Goal: Task Accomplishment & Management: Complete application form

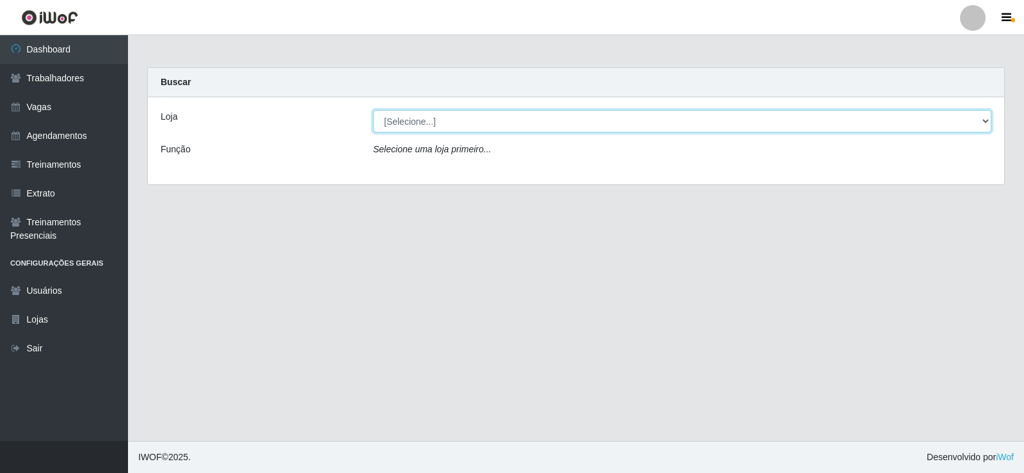
click at [411, 119] on select "[Selecione...] Necão Restaurante" at bounding box center [682, 121] width 618 height 22
select select "334"
click at [373, 110] on select "[Selecione...] Necão Restaurante" at bounding box center [682, 121] width 618 height 22
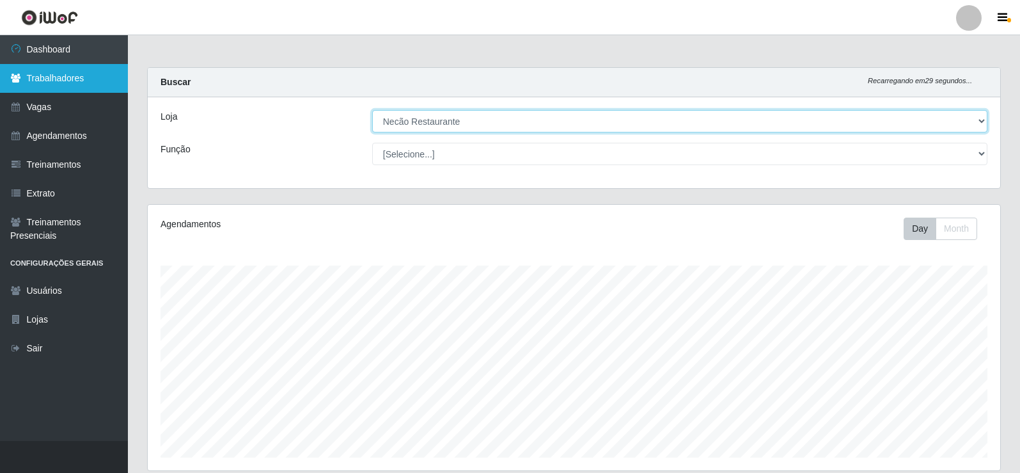
scroll to position [265, 853]
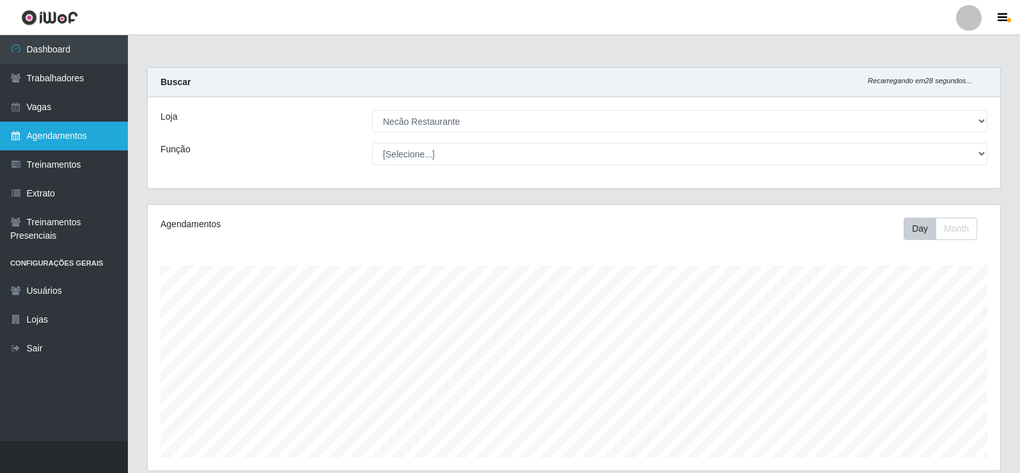
click at [75, 145] on link "Agendamentos" at bounding box center [64, 136] width 128 height 29
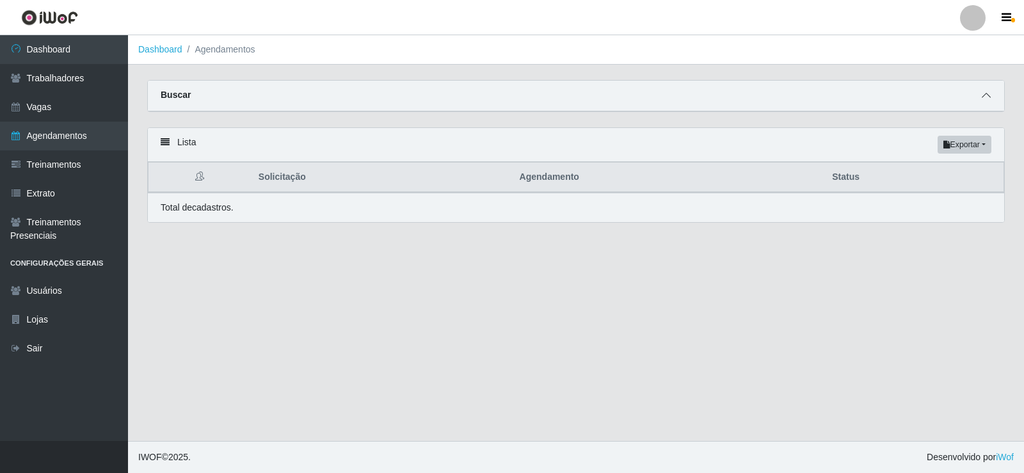
click at [984, 97] on icon at bounding box center [985, 95] width 9 height 9
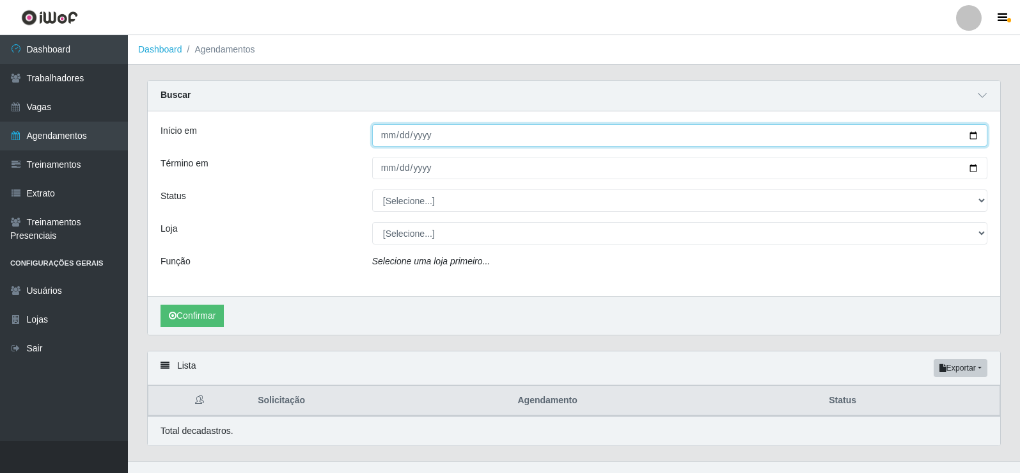
click at [976, 132] on input "Início em" at bounding box center [679, 135] width 615 height 22
type input "[DATE]"
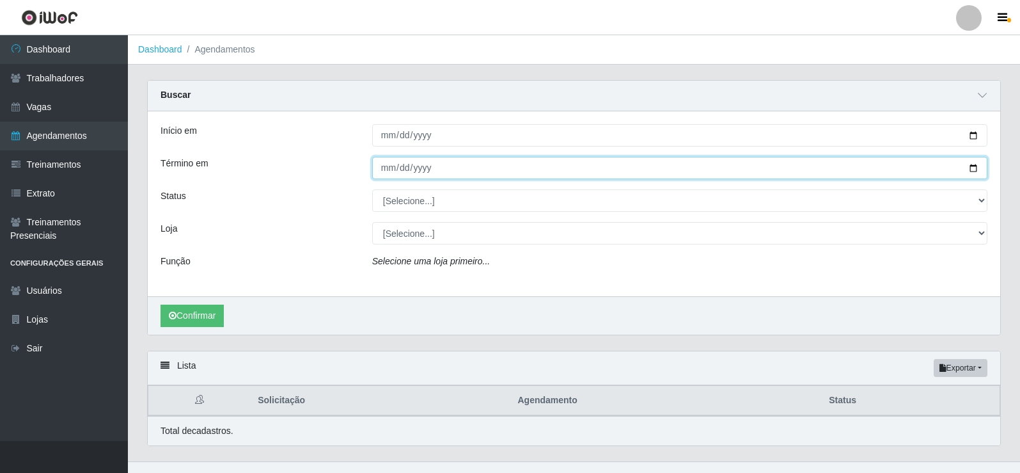
click at [974, 168] on input "Término em" at bounding box center [679, 168] width 615 height 22
type input "[DATE]"
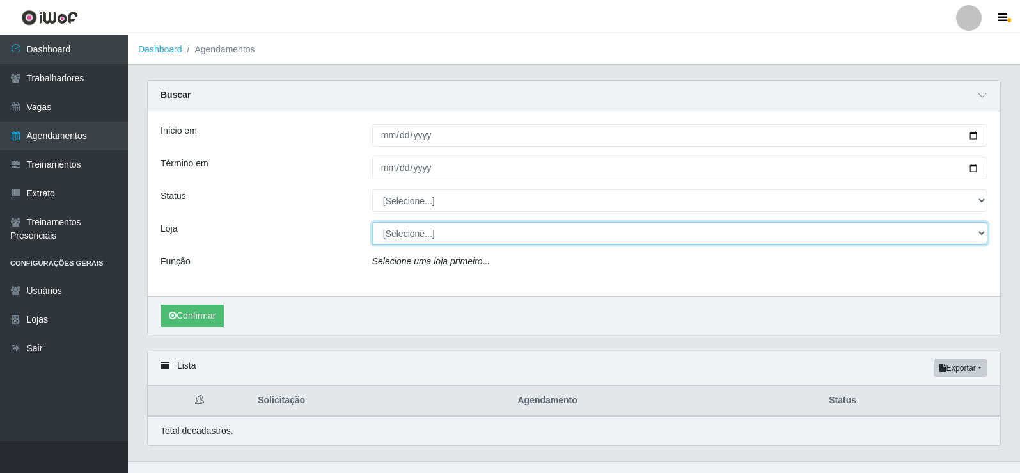
click at [413, 233] on select "[Selecione...] Necão Restaurante" at bounding box center [679, 233] width 615 height 22
select select "334"
click at [372, 223] on select "[Selecione...] Necão Restaurante" at bounding box center [679, 233] width 615 height 22
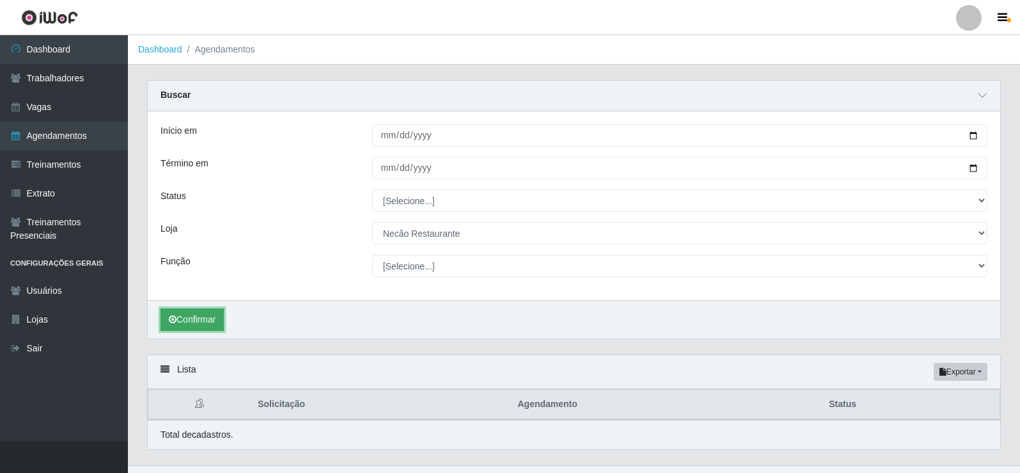
click at [207, 324] on button "Confirmar" at bounding box center [192, 319] width 63 height 22
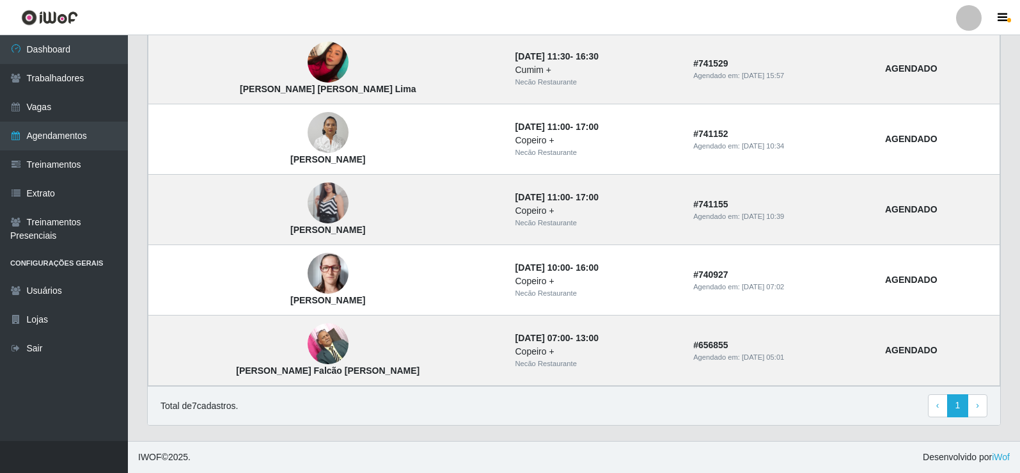
scroll to position [271, 0]
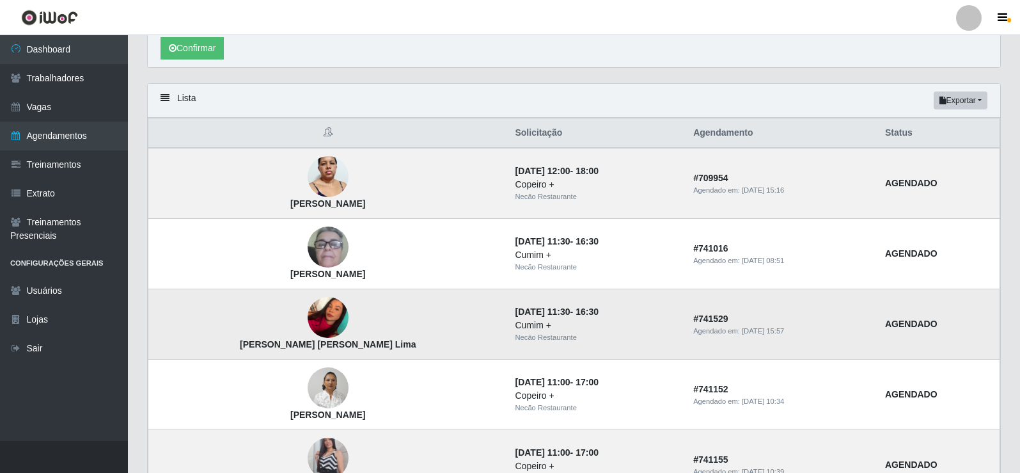
click at [308, 305] on img at bounding box center [328, 317] width 41 height 54
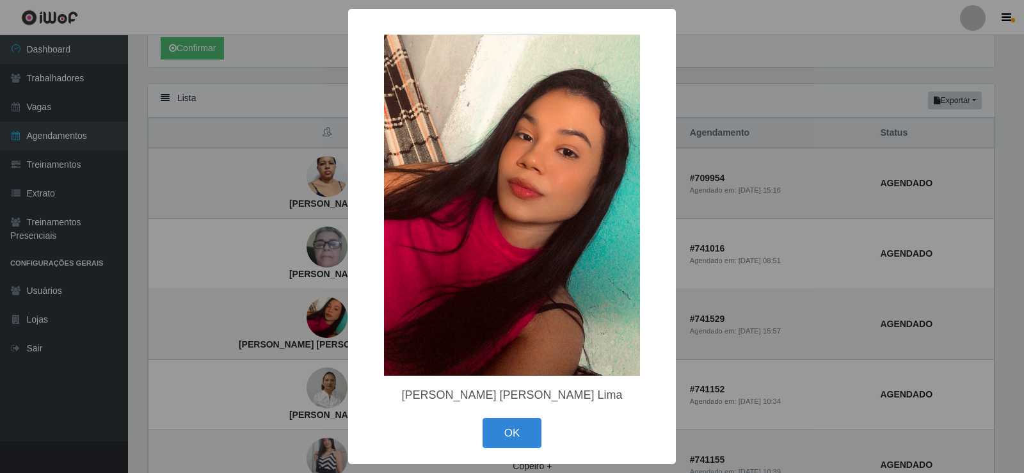
click at [689, 248] on div "× [PERSON_NAME] [PERSON_NAME] Lima OK Cancel" at bounding box center [512, 236] width 1024 height 473
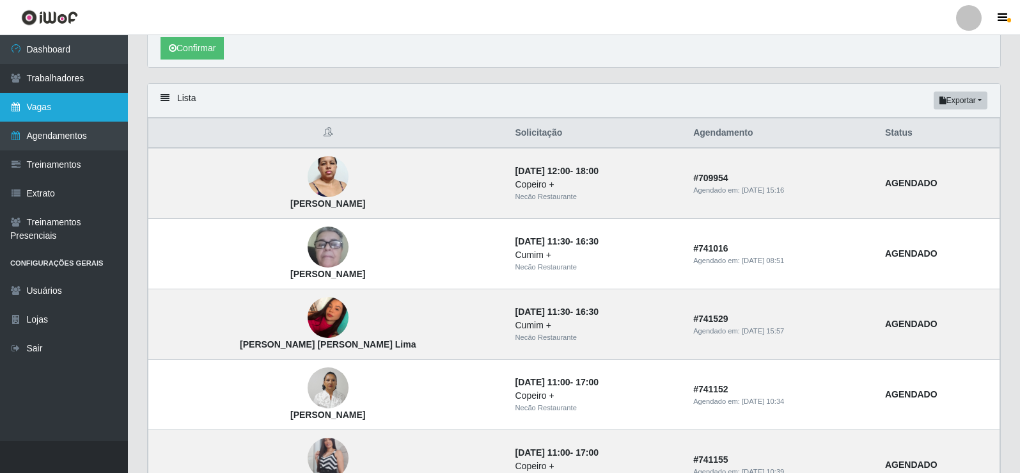
click at [94, 107] on link "Vagas" at bounding box center [64, 107] width 128 height 29
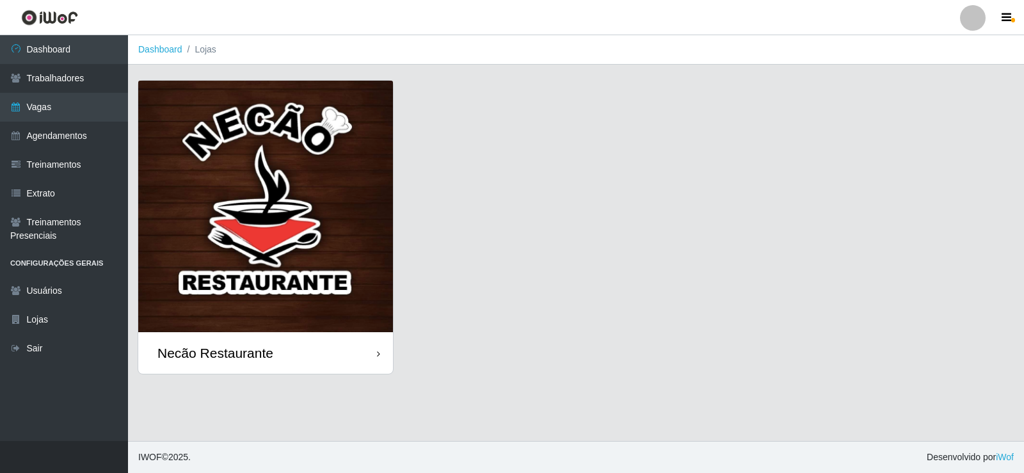
click at [322, 193] on img at bounding box center [265, 206] width 255 height 251
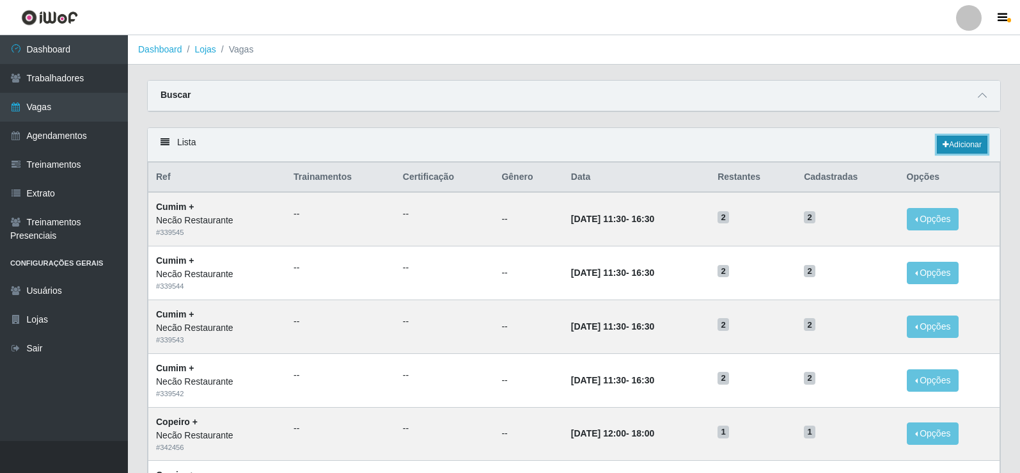
click at [966, 149] on link "Adicionar" at bounding box center [962, 145] width 51 height 18
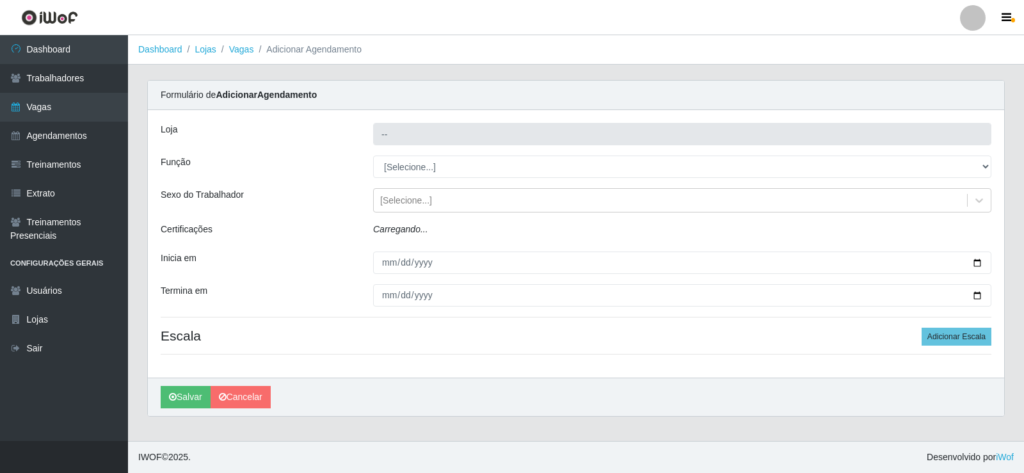
type input "Necão Restaurante"
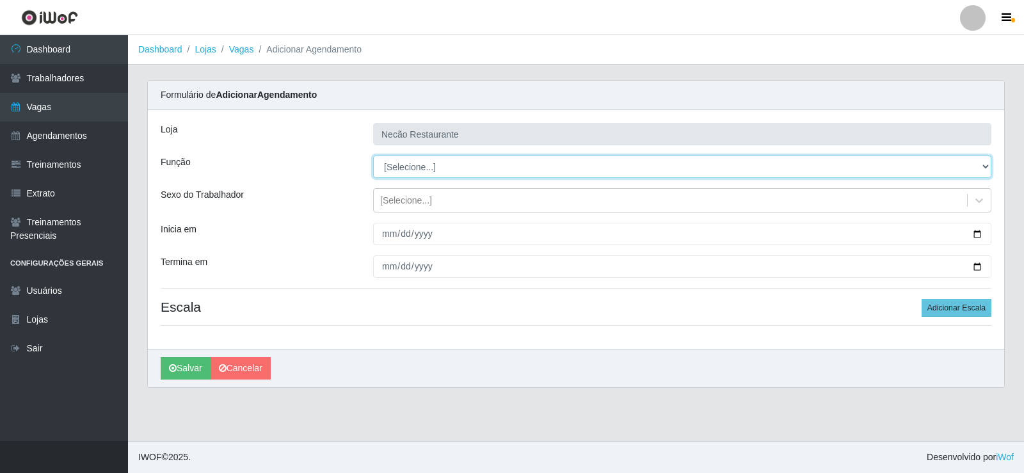
click at [471, 170] on select "[Selecione...] ASG ASG + ASG ++ Auxiliar de Cozinha Auxiliar de Cozinha + Auxil…" at bounding box center [682, 166] width 618 height 22
select select "91"
click at [373, 155] on select "[Selecione...] ASG ASG + ASG ++ Auxiliar de Cozinha Auxiliar de Cozinha + Auxil…" at bounding box center [682, 166] width 618 height 22
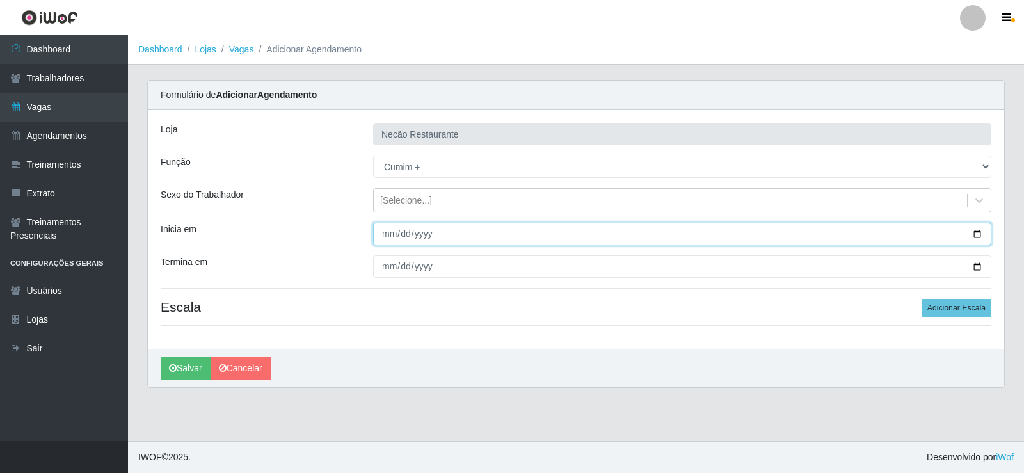
click at [979, 233] on input "Inicia em" at bounding box center [682, 234] width 618 height 22
type input "[DATE]"
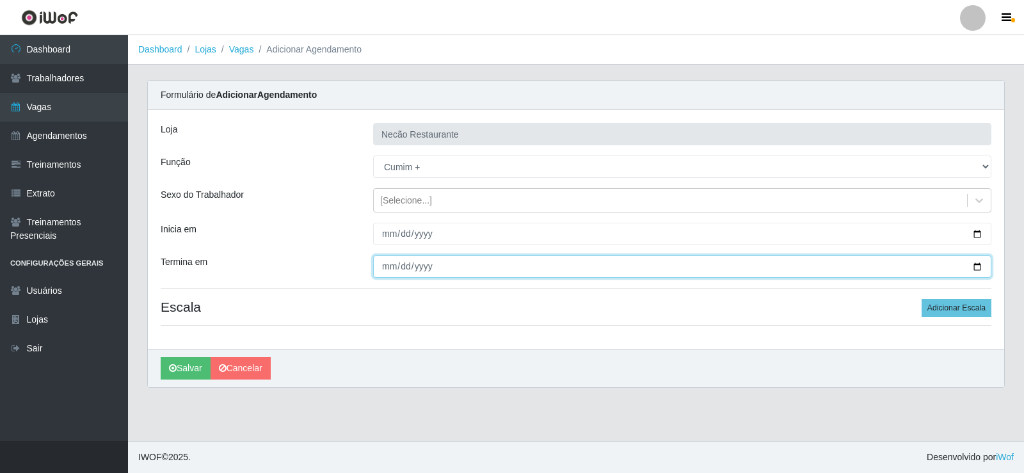
click at [979, 263] on input "Termina em" at bounding box center [682, 266] width 618 height 22
type input "[DATE]"
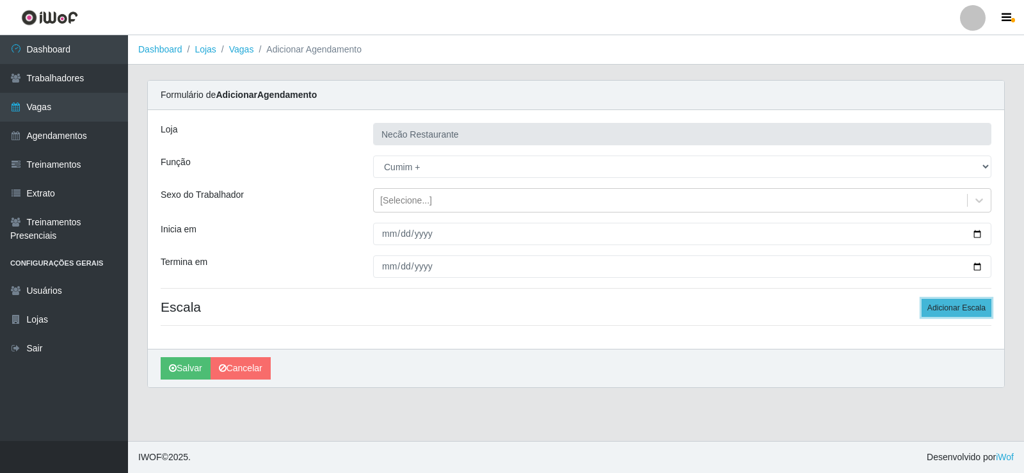
click at [936, 308] on button "Adicionar Escala" at bounding box center [956, 308] width 70 height 18
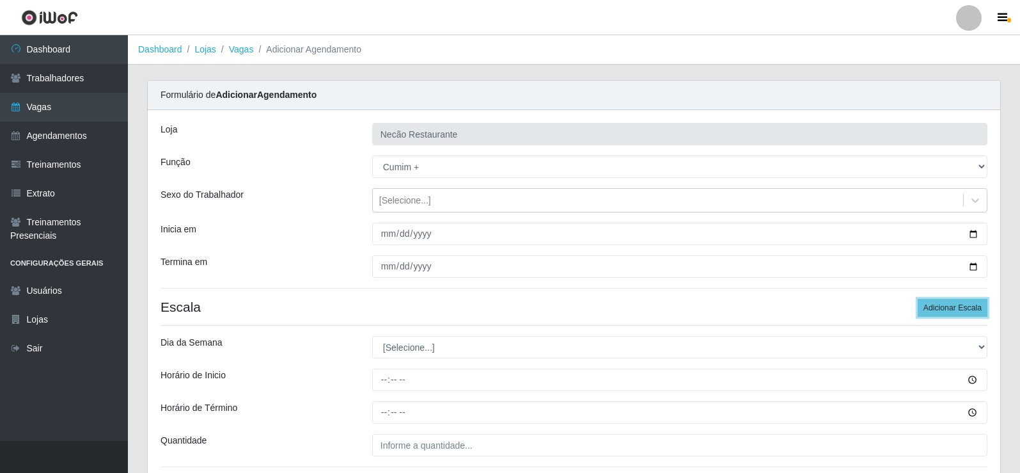
scroll to position [64, 0]
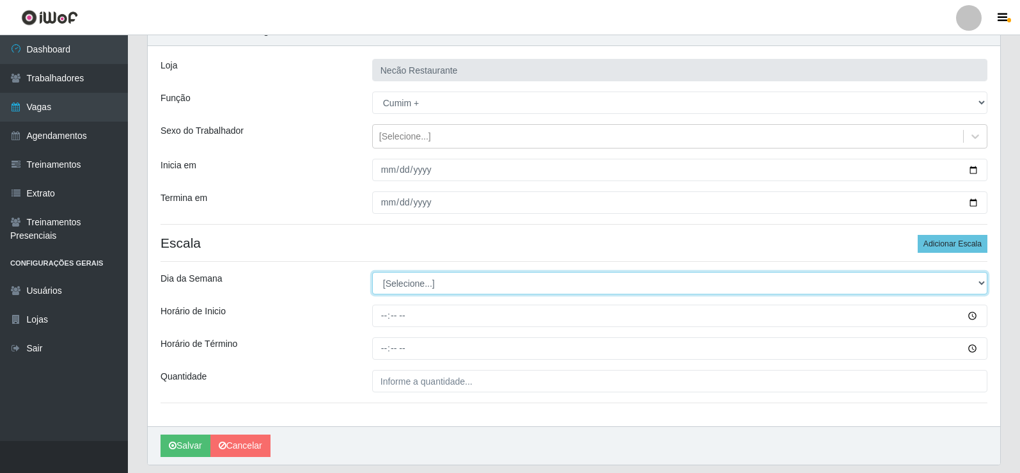
click at [461, 289] on select "[Selecione...] Segunda Terça Quarta Quinta Sexta Sábado Domingo" at bounding box center [679, 283] width 615 height 22
select select "0"
click at [372, 272] on select "[Selecione...] Segunda Terça Quarta Quinta Sexta Sábado Domingo" at bounding box center [679, 283] width 615 height 22
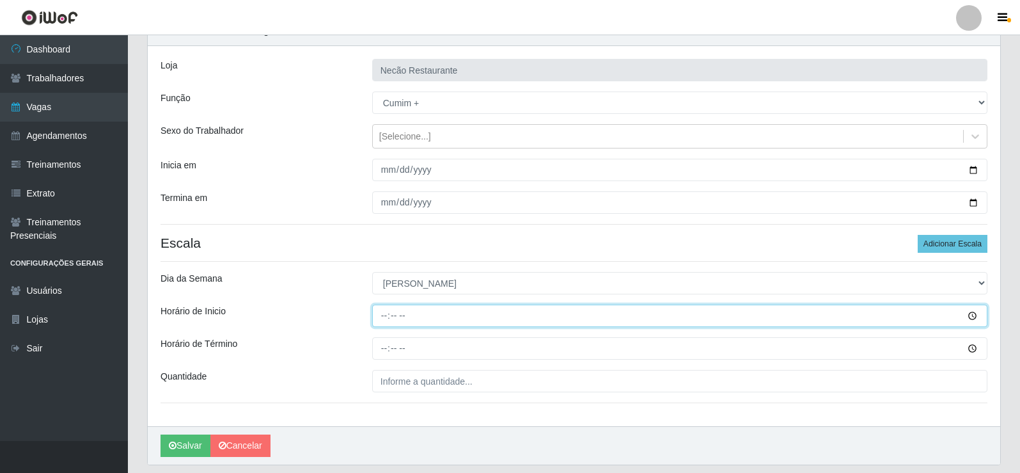
click at [977, 317] on input "Horário de Inicio" at bounding box center [679, 315] width 615 height 22
click at [385, 317] on input "Horário de Inicio" at bounding box center [679, 315] width 615 height 22
type input "11:30"
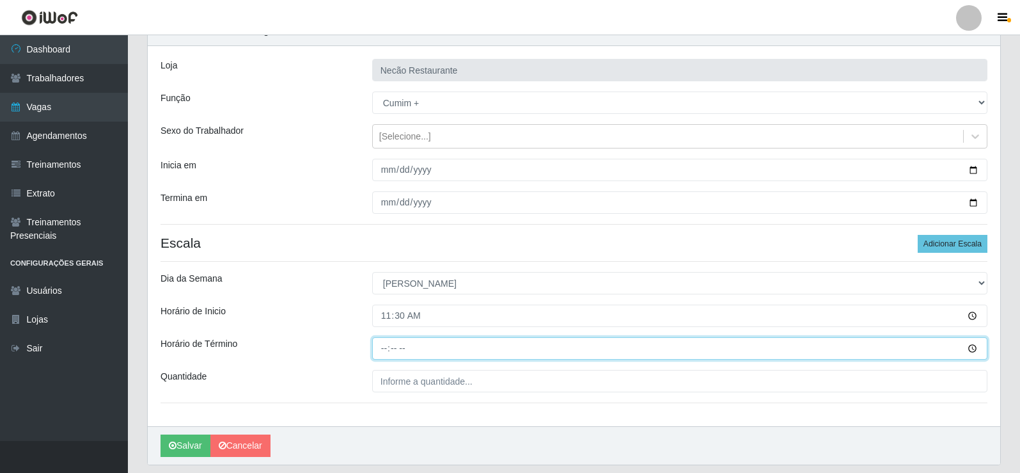
click at [378, 349] on input "Horário de Término" at bounding box center [679, 348] width 615 height 22
type input "16:30"
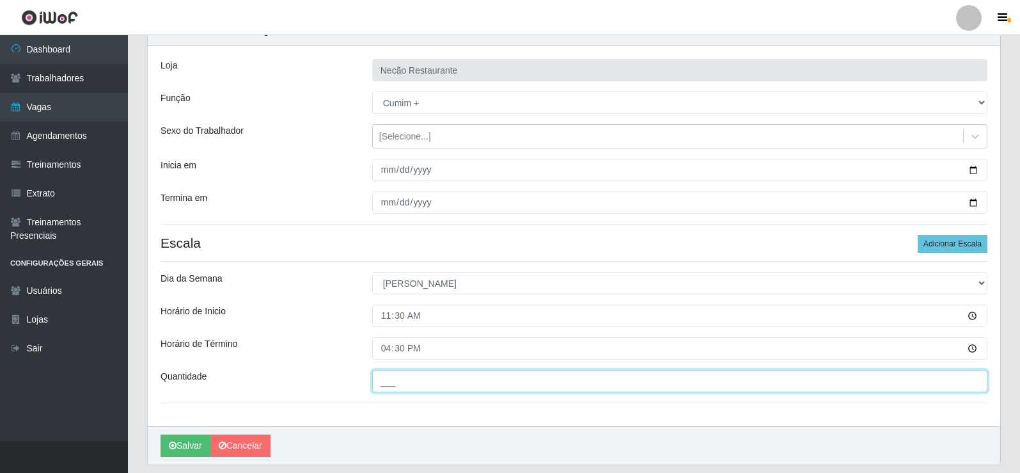
click at [411, 383] on input "___" at bounding box center [679, 381] width 615 height 22
type input "1__"
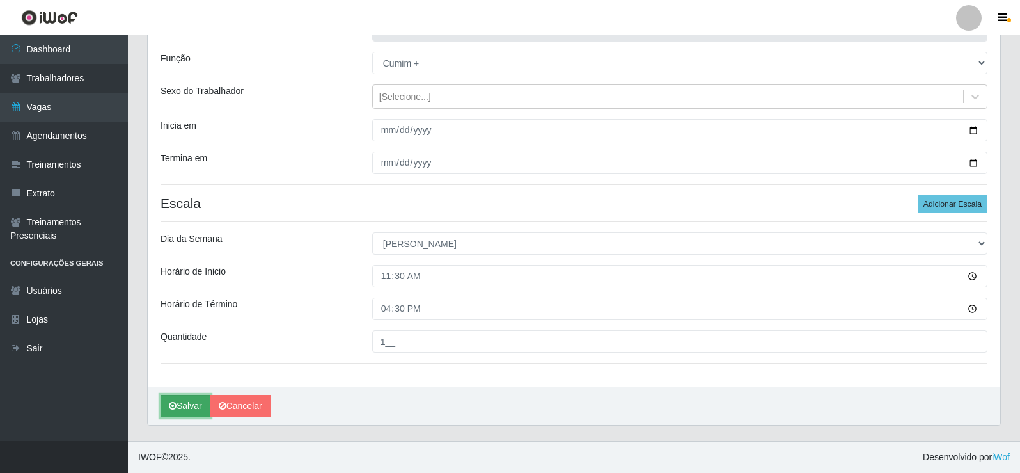
click at [193, 409] on button "Salvar" at bounding box center [186, 406] width 50 height 22
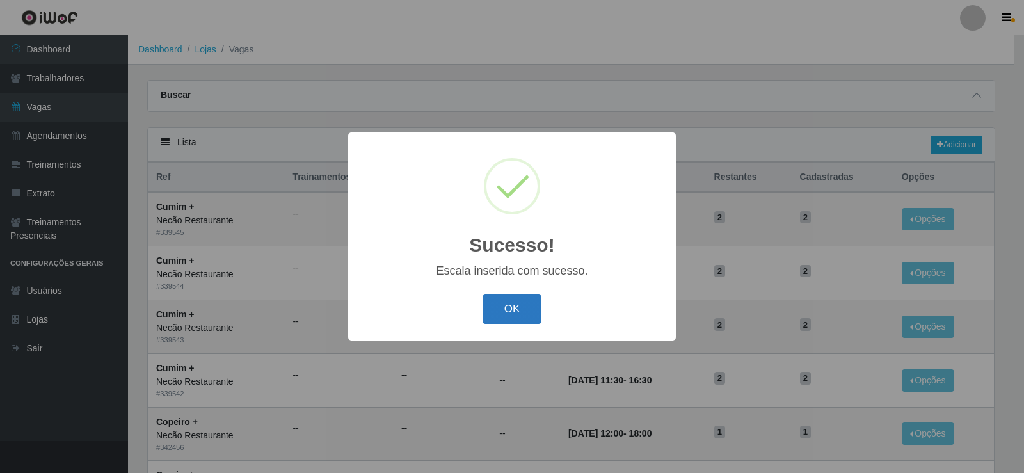
click at [527, 308] on button "OK" at bounding box center [511, 309] width 59 height 30
